Goal: Information Seeking & Learning: Learn about a topic

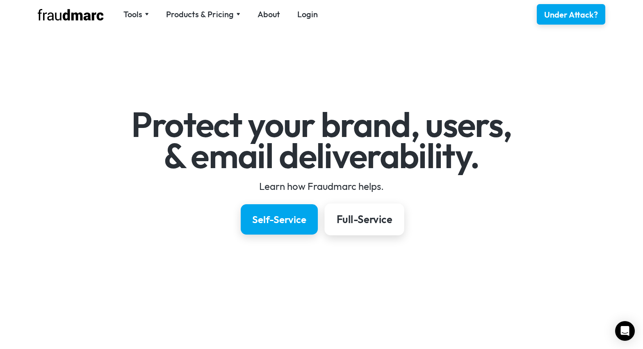
click at [355, 217] on div "Full-Service" at bounding box center [364, 220] width 55 height 14
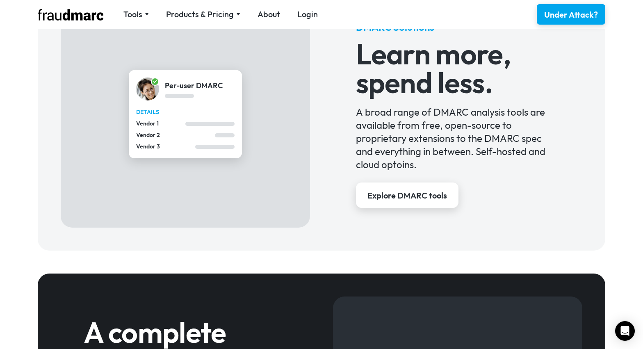
scroll to position [612, 0]
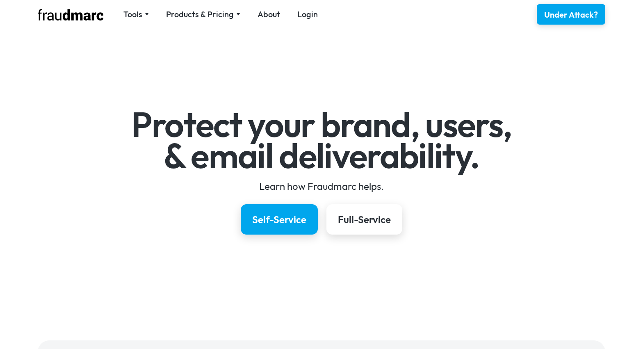
scroll to position [612, 0]
